Goal: Information Seeking & Learning: Learn about a topic

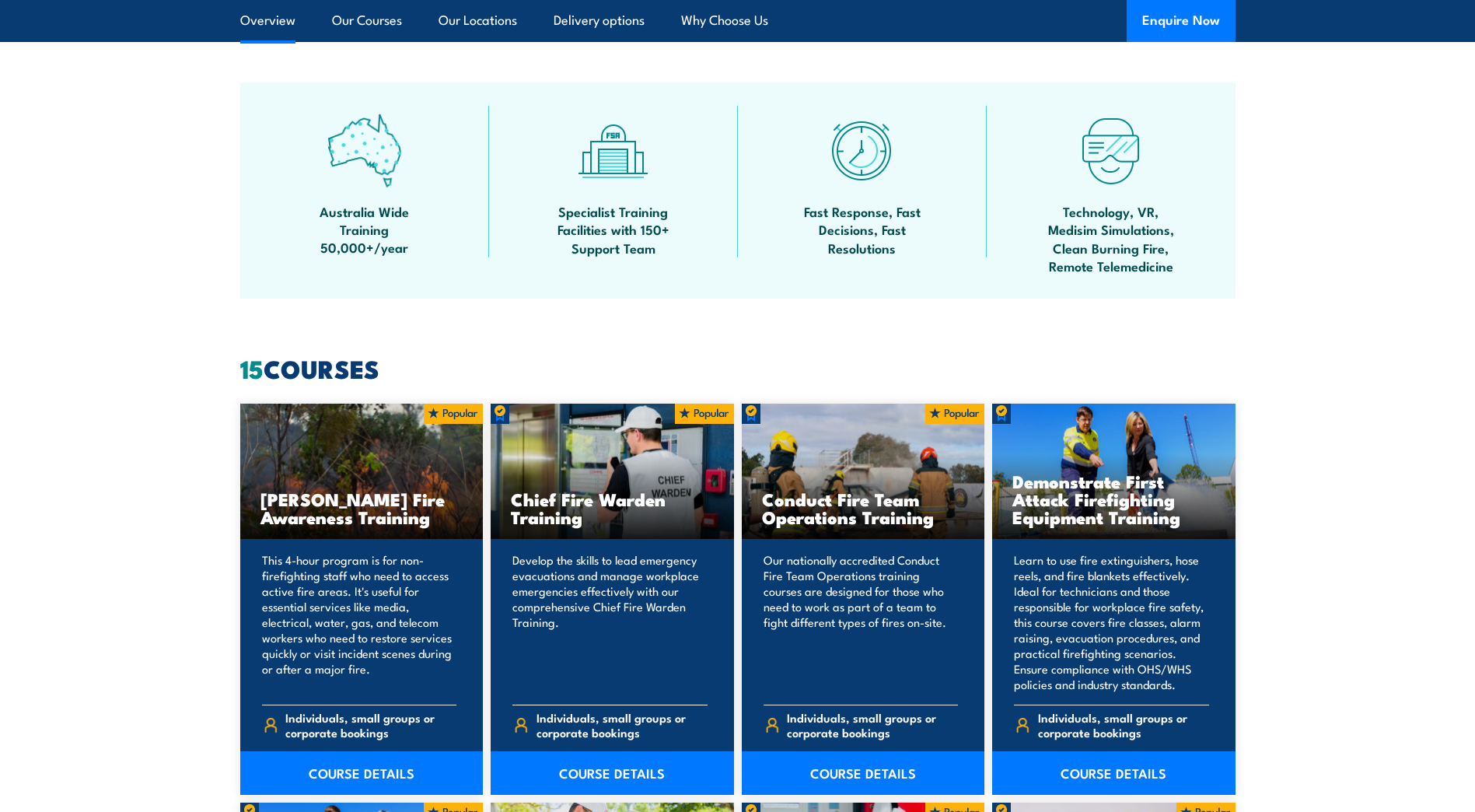
scroll to position [933, 0]
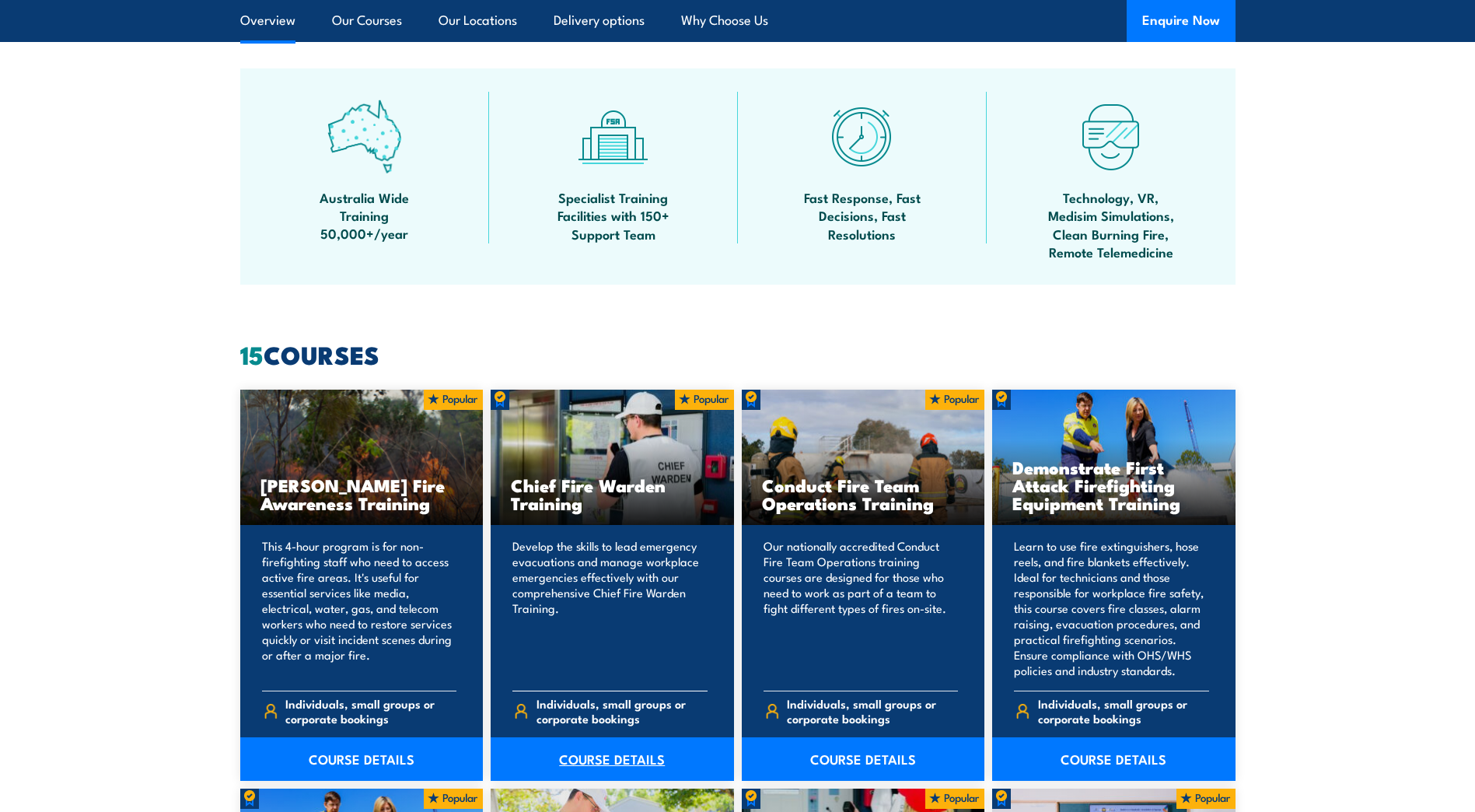
click at [602, 762] on link "COURSE DETAILS" at bounding box center [612, 759] width 243 height 43
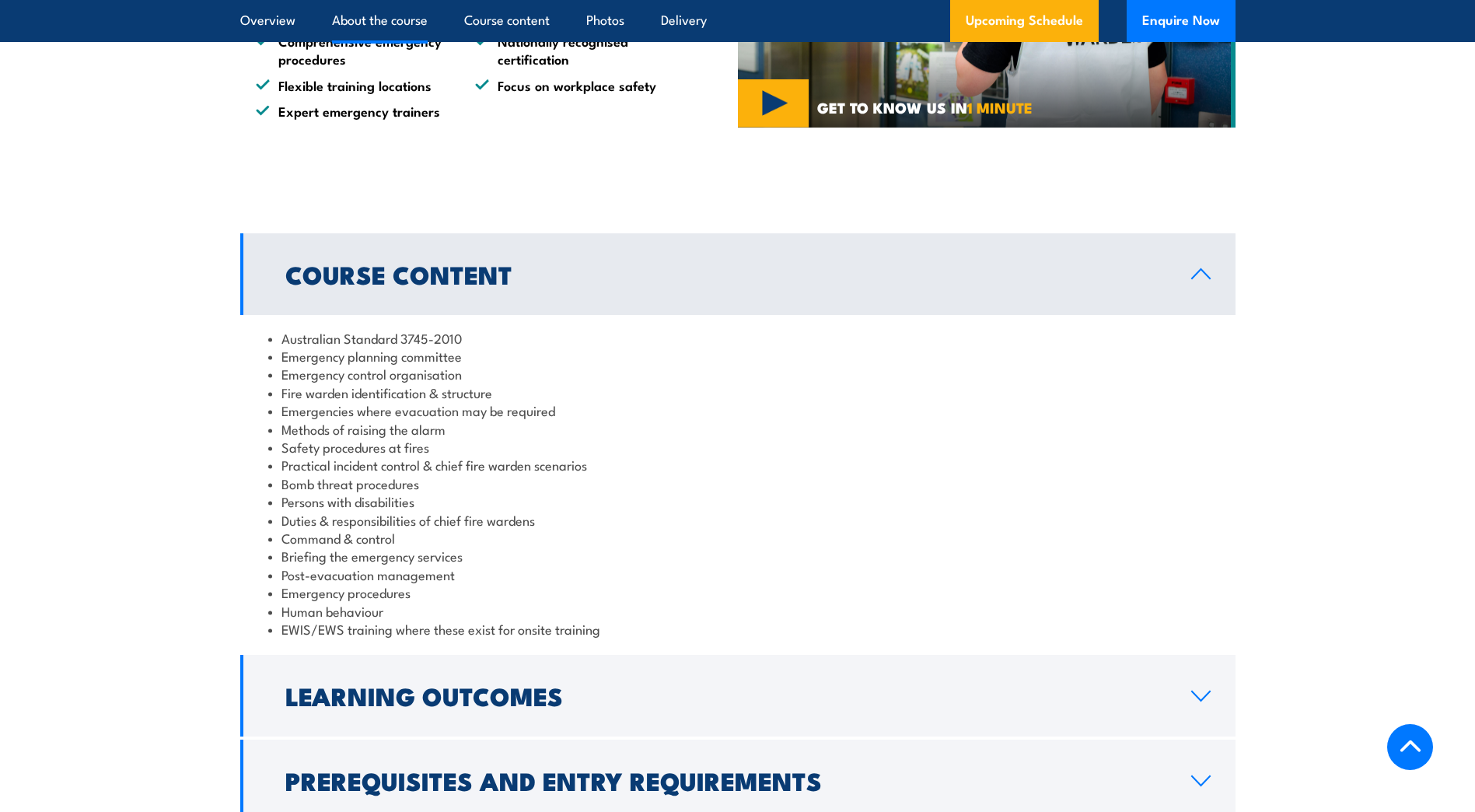
scroll to position [1322, 0]
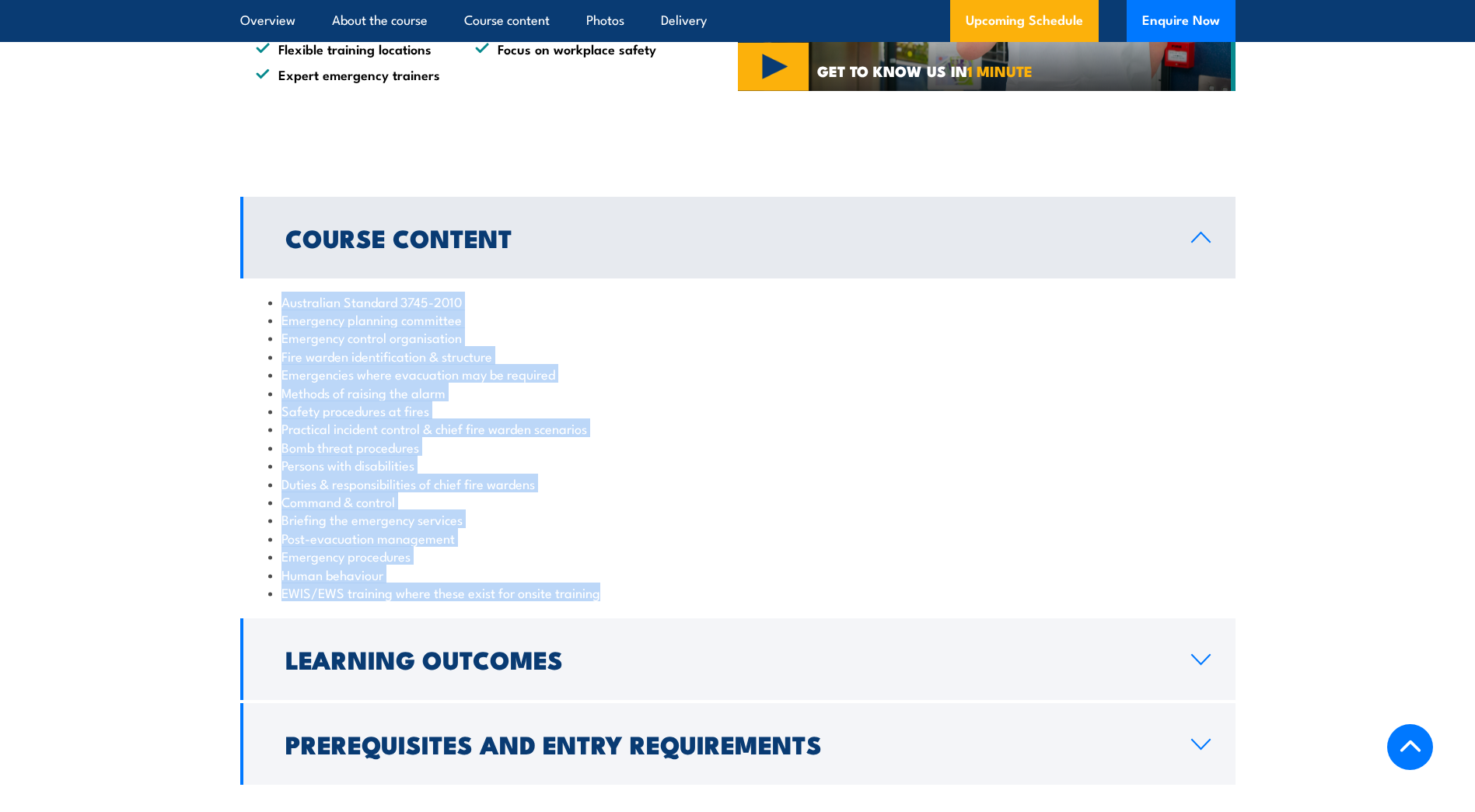
drag, startPoint x: 283, startPoint y: 302, endPoint x: 617, endPoint y: 597, distance: 445.6
click at [617, 597] on ul "Australian Standard 3745-2010 Emergency planning committee Emergency control or…" at bounding box center [738, 447] width 939 height 310
copy ul "Australian Standard 3745-2010 Emergency planning committee Emergency control or…"
click at [812, 526] on li "Briefing the emergency services" at bounding box center [738, 519] width 939 height 18
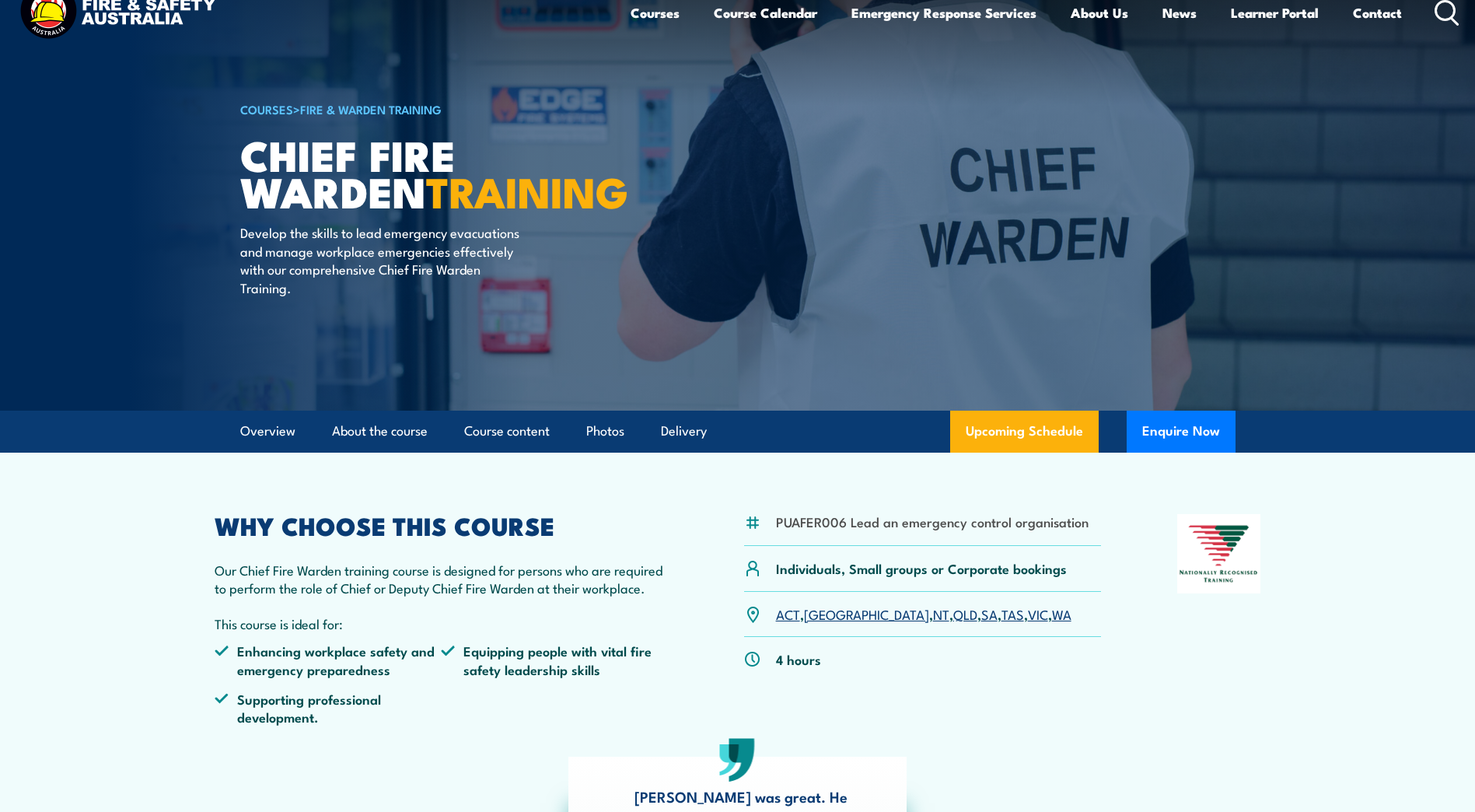
scroll to position [0, 0]
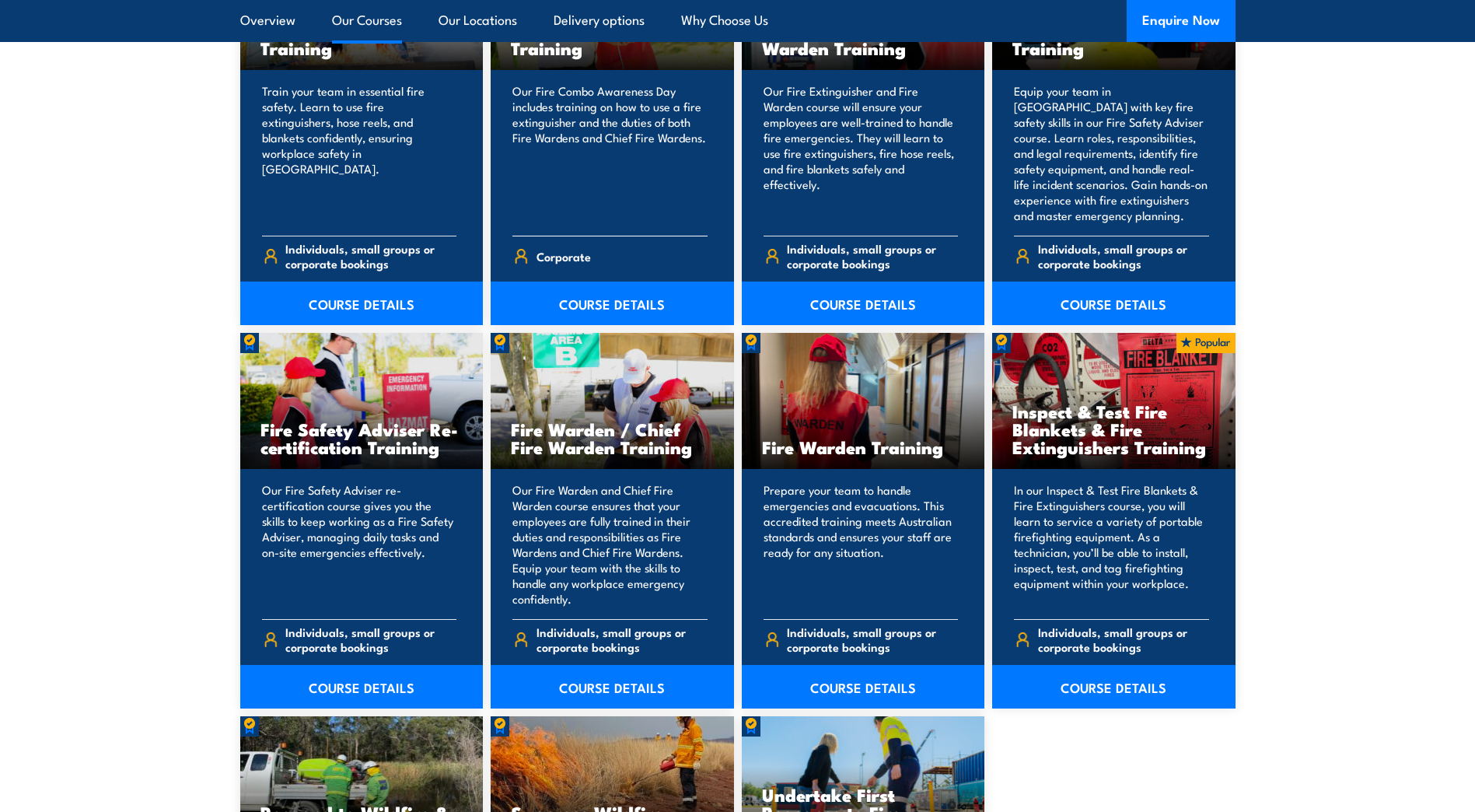
scroll to position [1788, 0]
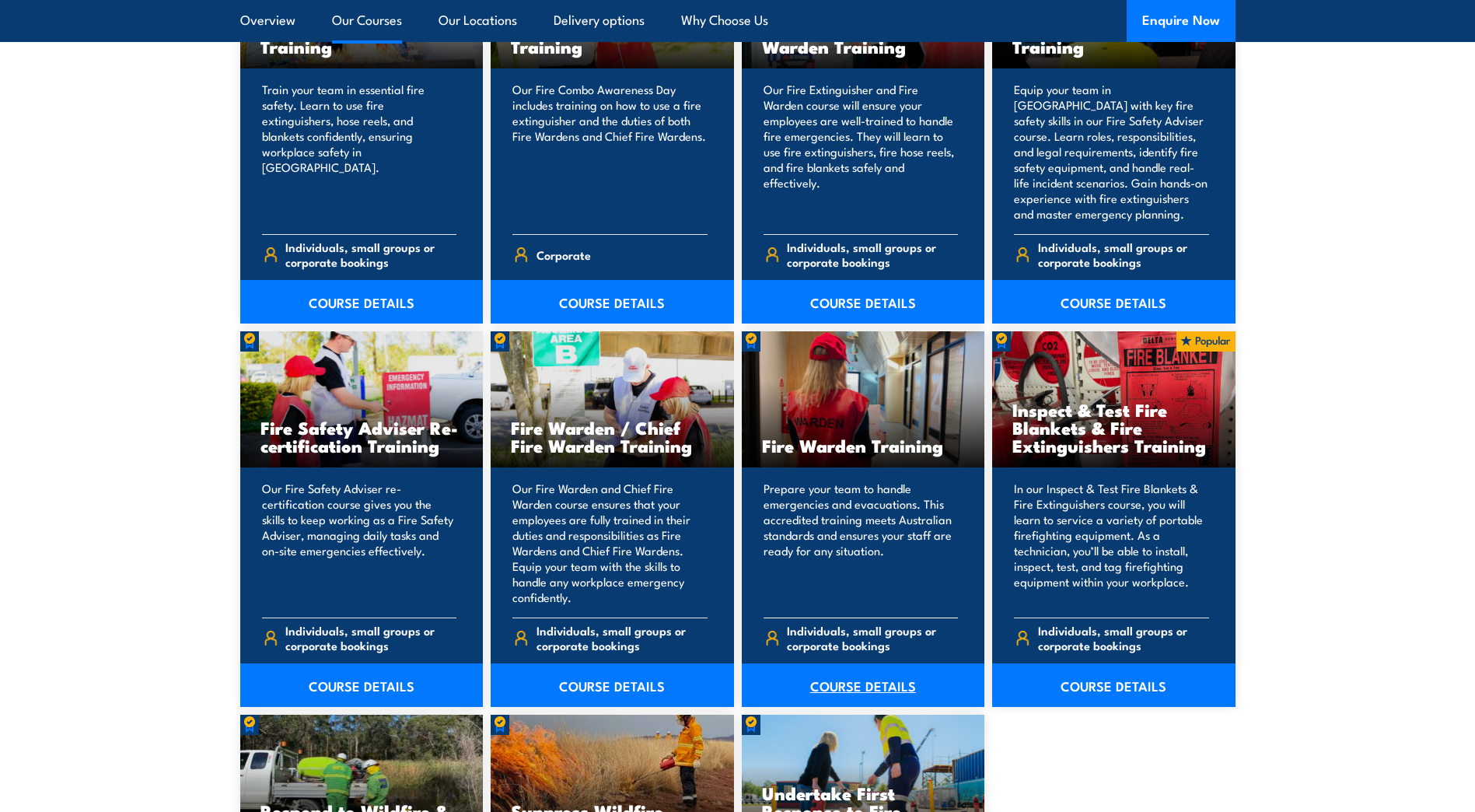
click at [853, 681] on link "COURSE DETAILS" at bounding box center [864, 685] width 243 height 43
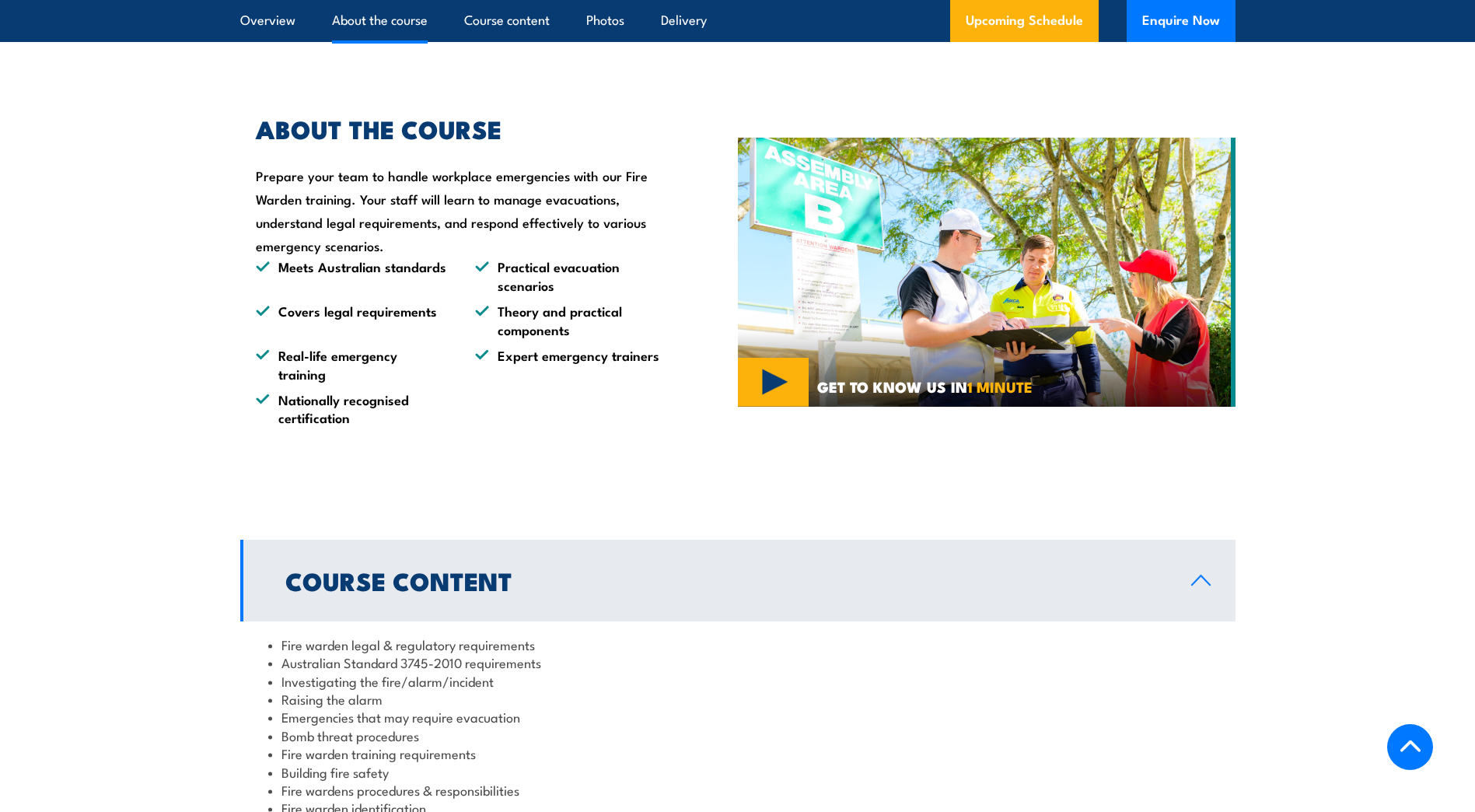
scroll to position [1477, 0]
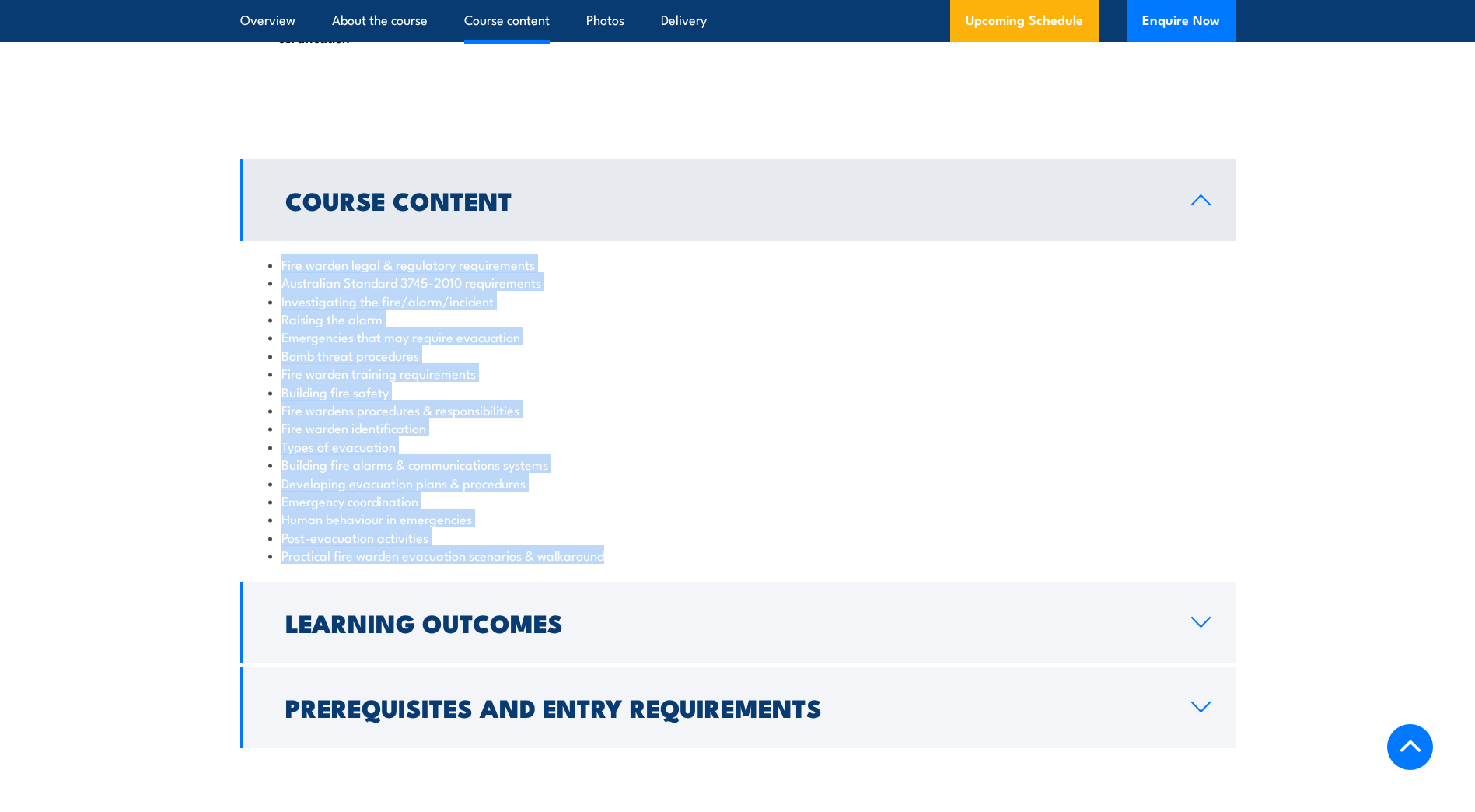
drag, startPoint x: 283, startPoint y: 266, endPoint x: 621, endPoint y: 556, distance: 445.4
click at [621, 556] on ul "Fire warden legal & regulatory requirements Australian Standard 3745-2010 requi…" at bounding box center [738, 410] width 939 height 310
copy ul "Fire warden legal & regulatory requirements Australian Standard 3745-2010 requi…"
